Goal: Navigation & Orientation: Find specific page/section

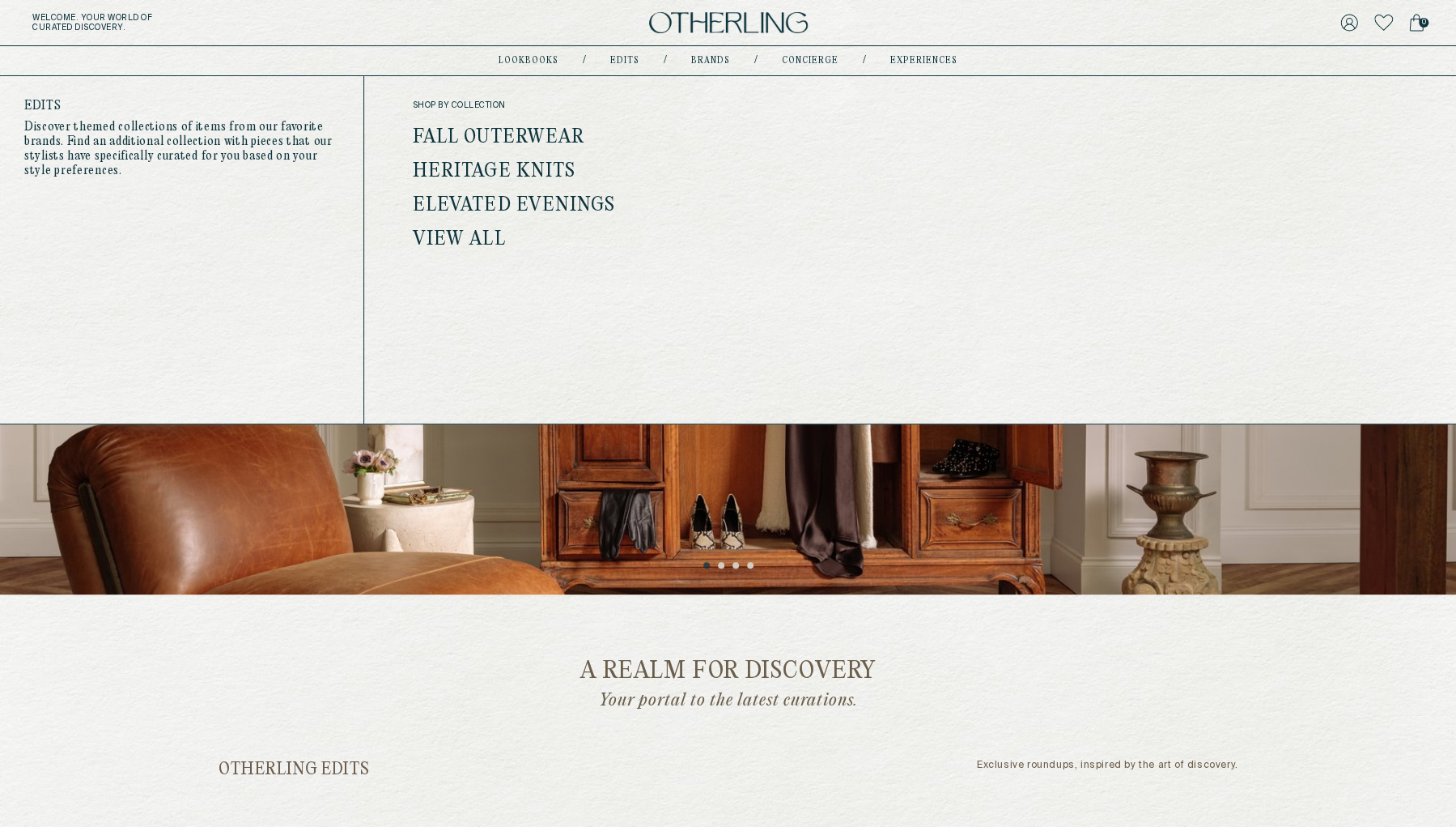
click at [545, 167] on link "Heritage Knits" at bounding box center [493, 171] width 163 height 21
